Goal: Find specific page/section: Find specific page/section

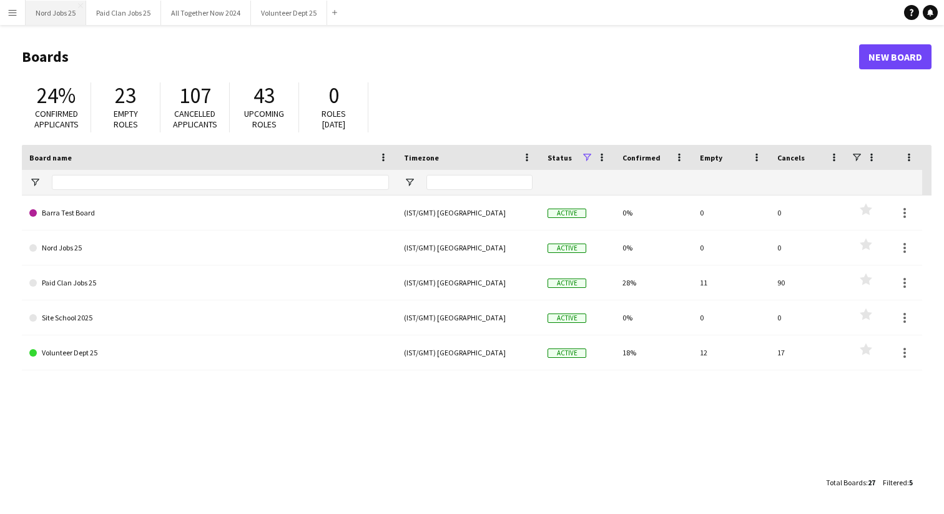
click at [62, 10] on button "Nord Jobs 25 Close" at bounding box center [56, 13] width 61 height 24
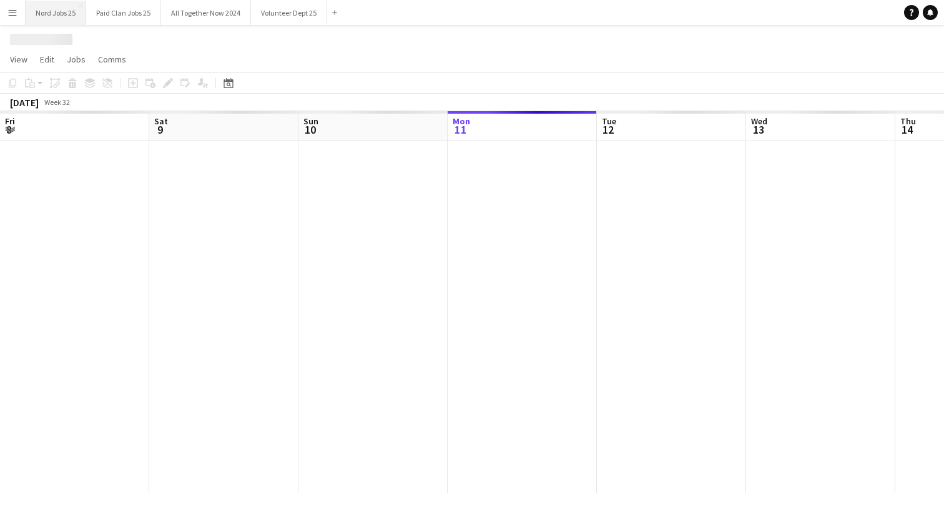
scroll to position [0, 299]
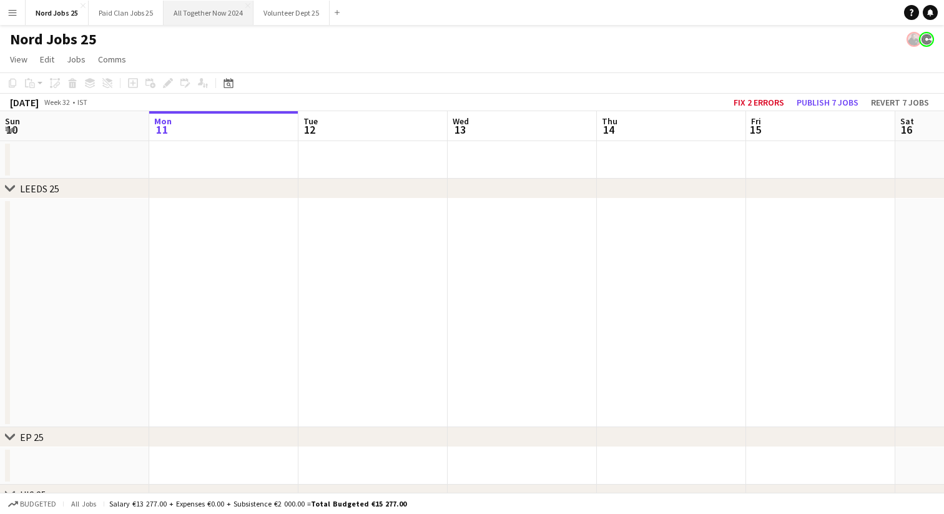
click at [204, 12] on button "All Together Now 2024 Close" at bounding box center [209, 13] width 90 height 24
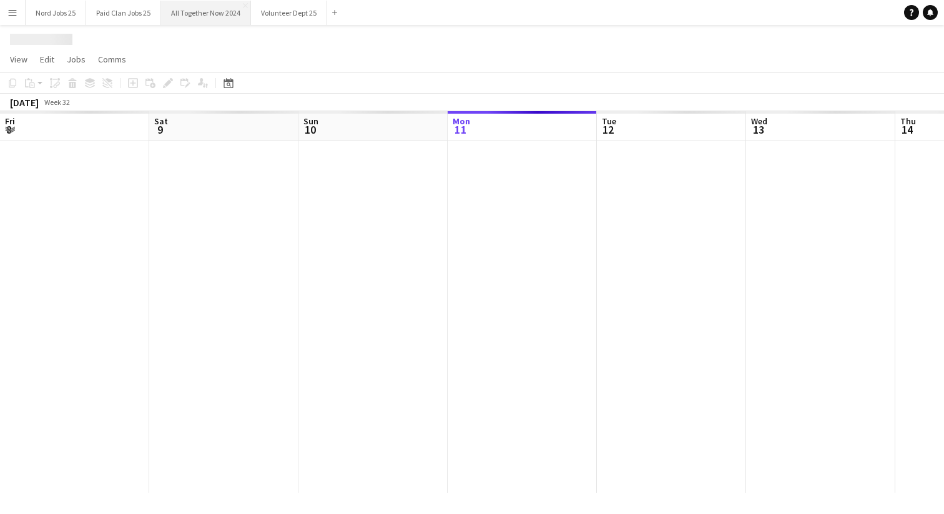
scroll to position [0, 299]
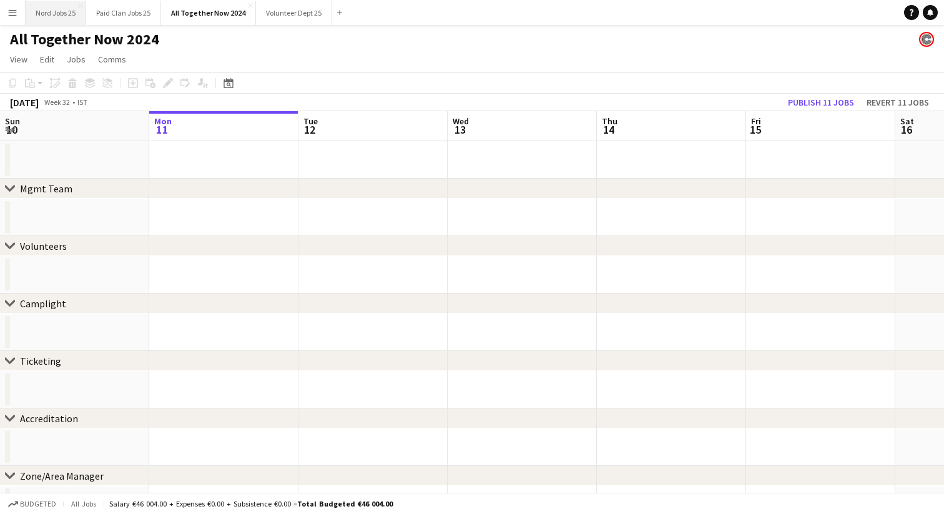
click at [54, 12] on button "Nord Jobs 25 Close" at bounding box center [56, 13] width 61 height 24
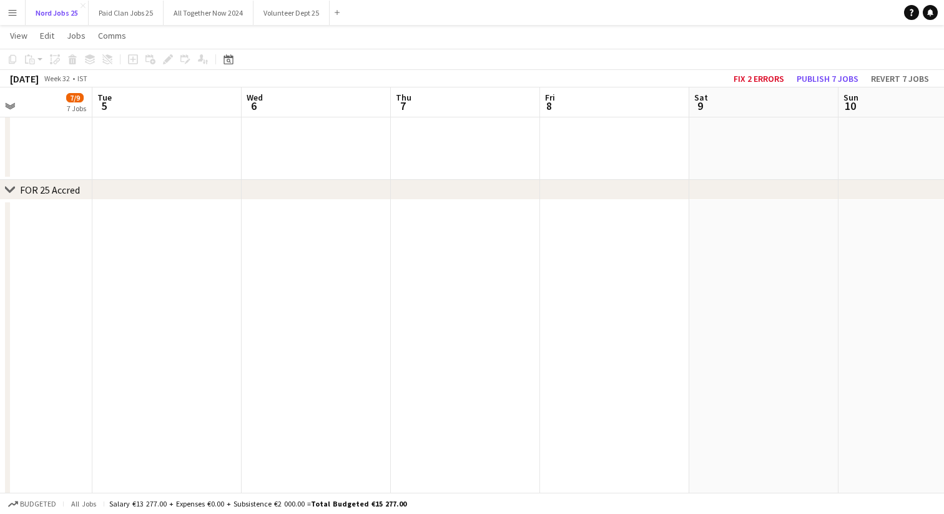
scroll to position [0, 356]
click at [8, 189] on icon "chevron-right" at bounding box center [10, 190] width 10 height 10
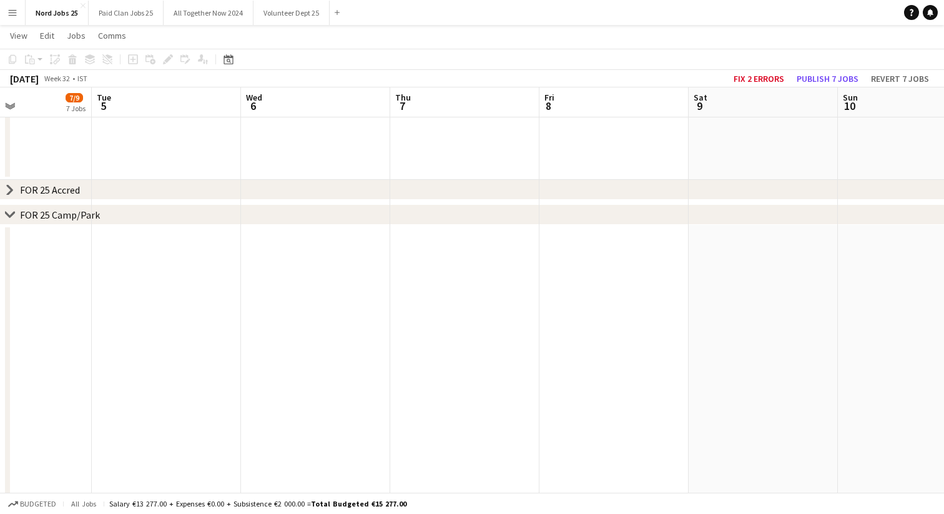
click at [10, 214] on icon "chevron-right" at bounding box center [10, 215] width 10 height 10
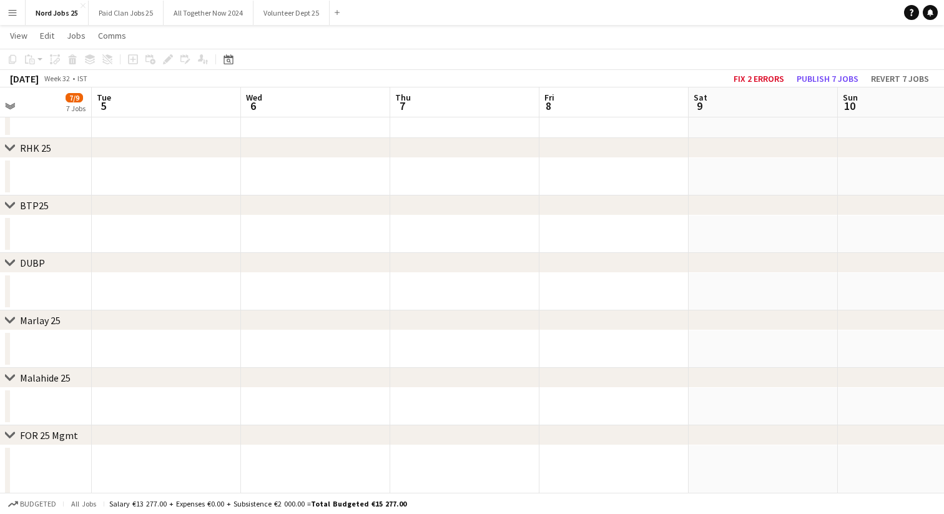
scroll to position [460, 0]
click at [8, 435] on icon at bounding box center [9, 435] width 9 height 5
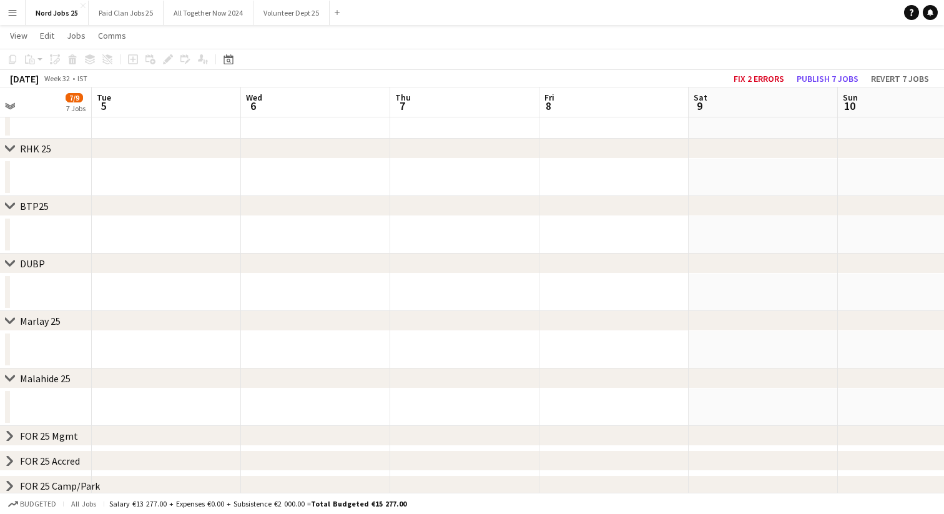
click at [13, 375] on icon at bounding box center [9, 377] width 9 height 5
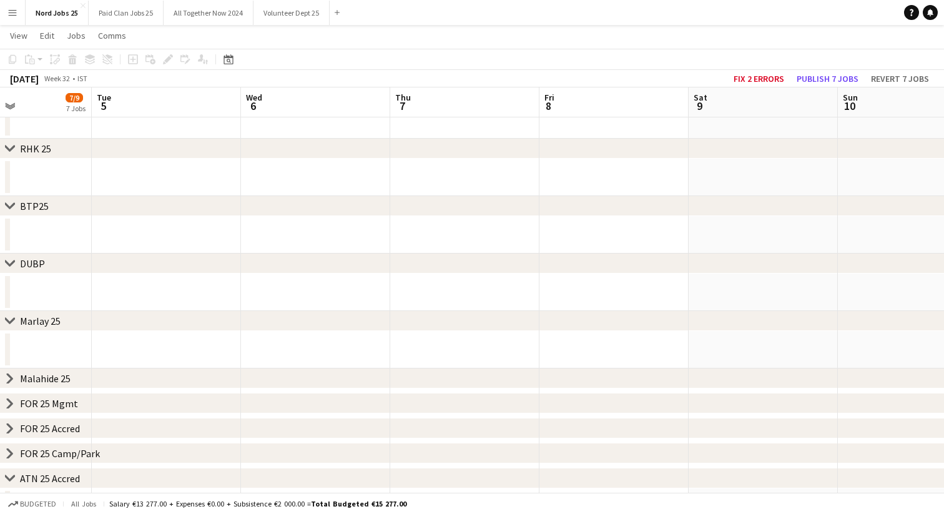
click at [9, 319] on icon "chevron-right" at bounding box center [10, 321] width 10 height 10
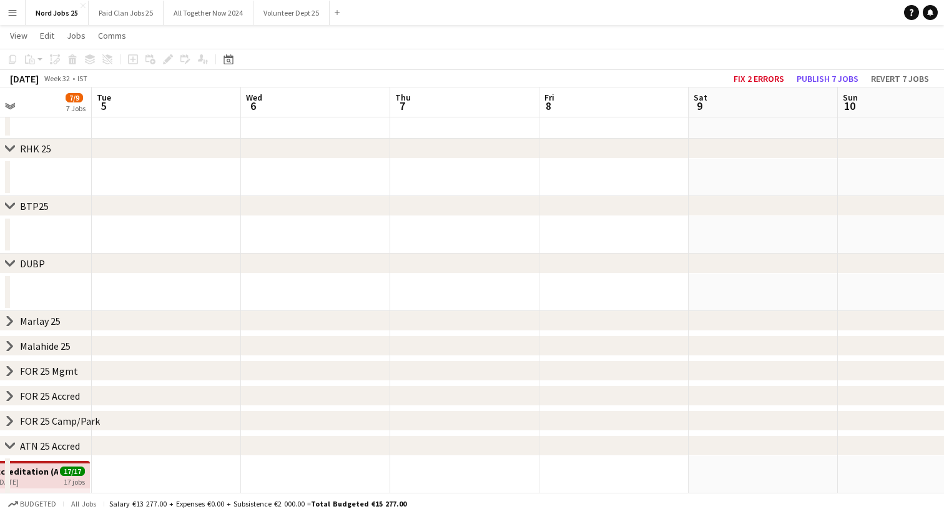
click at [9, 260] on icon "chevron-right" at bounding box center [10, 264] width 10 height 10
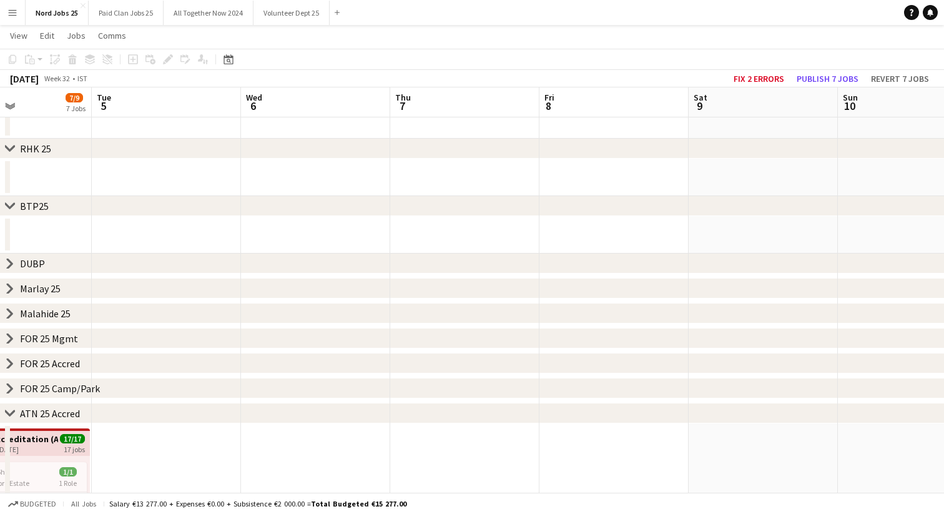
click at [12, 207] on icon "chevron-right" at bounding box center [10, 206] width 10 height 10
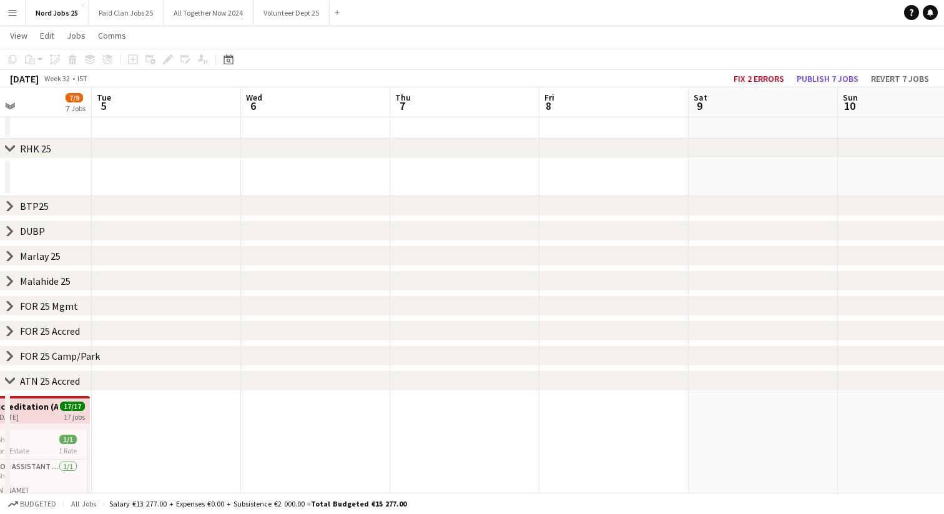
click at [14, 146] on icon at bounding box center [9, 148] width 9 height 5
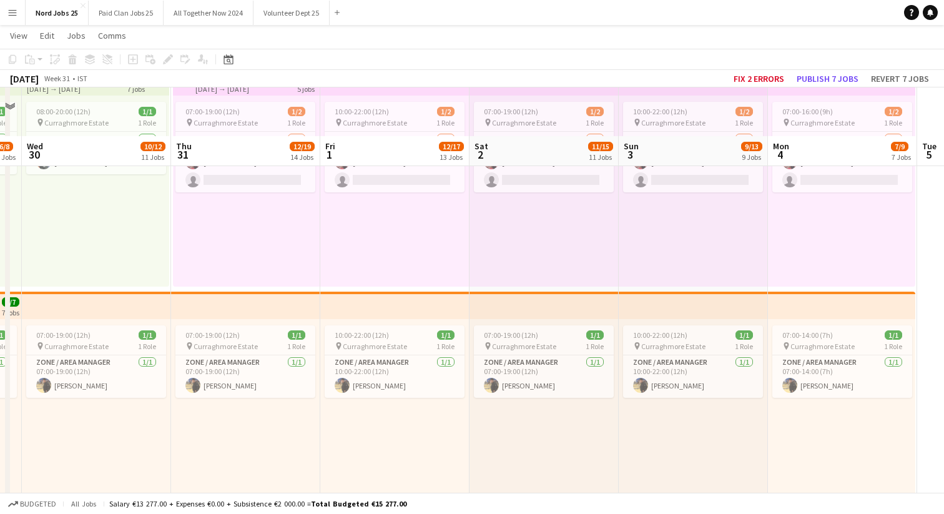
scroll to position [2321, 0]
